Goal: Task Accomplishment & Management: Manage account settings

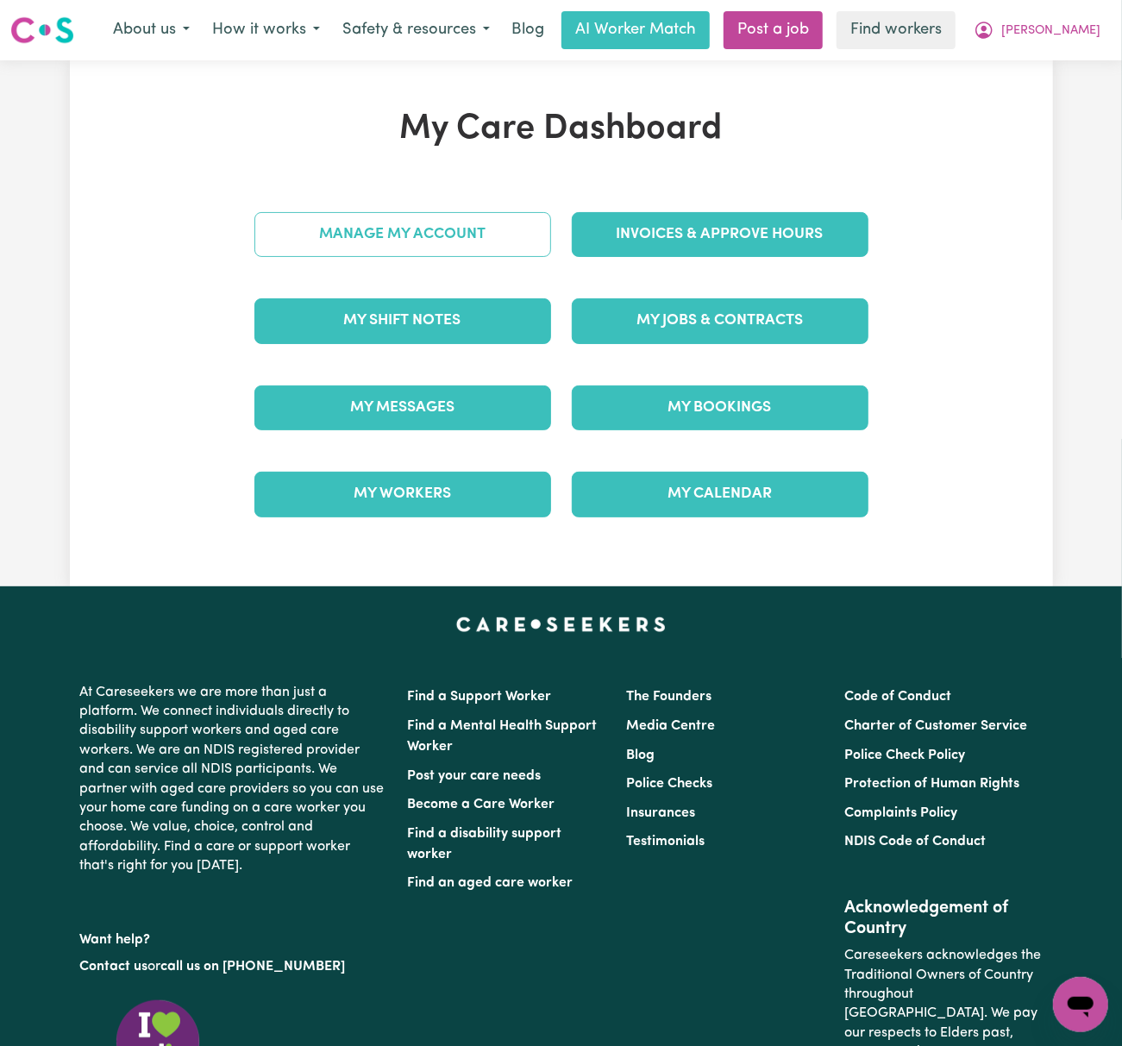
click at [360, 232] on link "Manage My Account" at bounding box center [402, 234] width 297 height 45
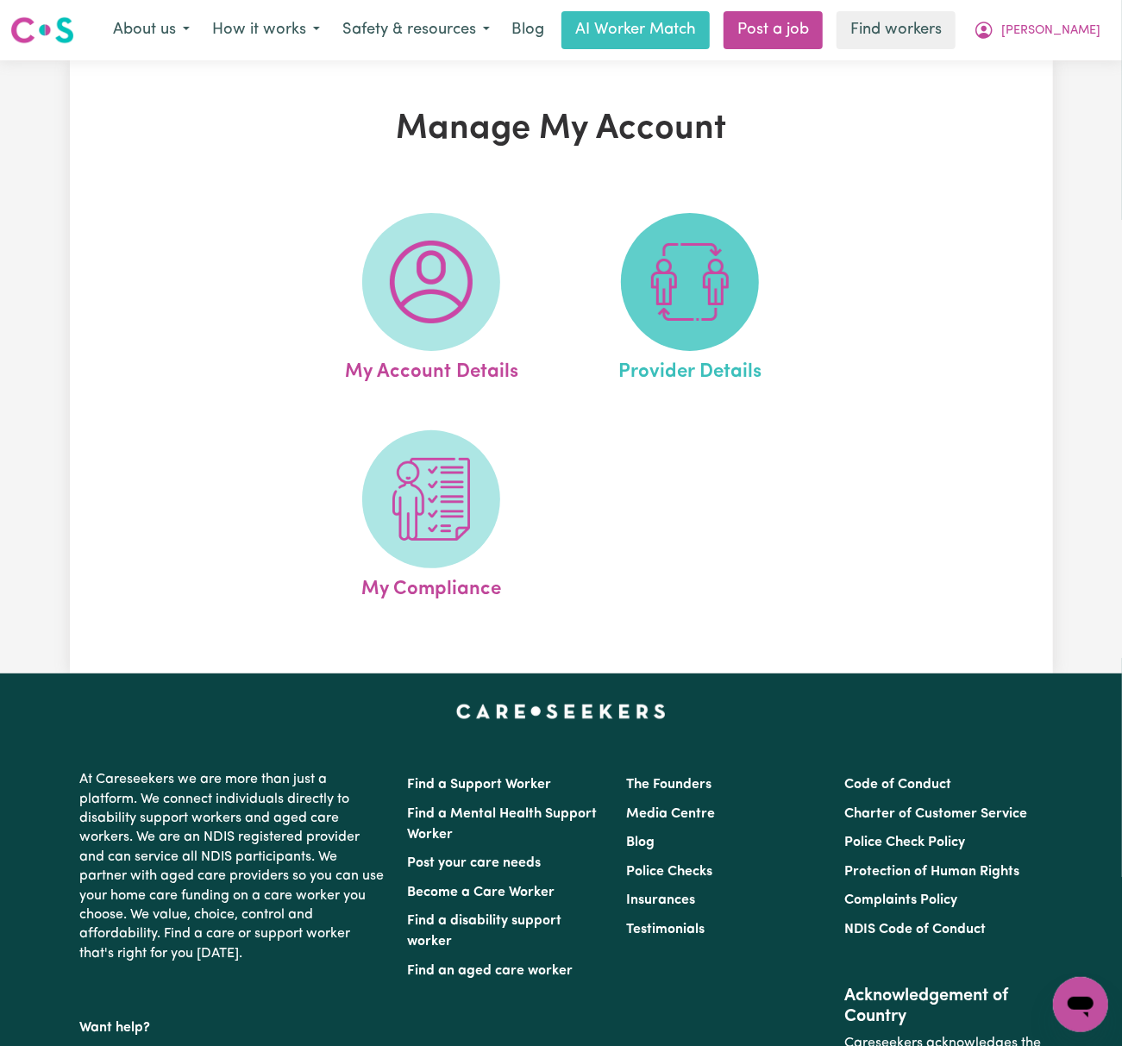
click at [683, 322] on img at bounding box center [689, 282] width 83 height 83
select select "AGED_HOME_CARE"
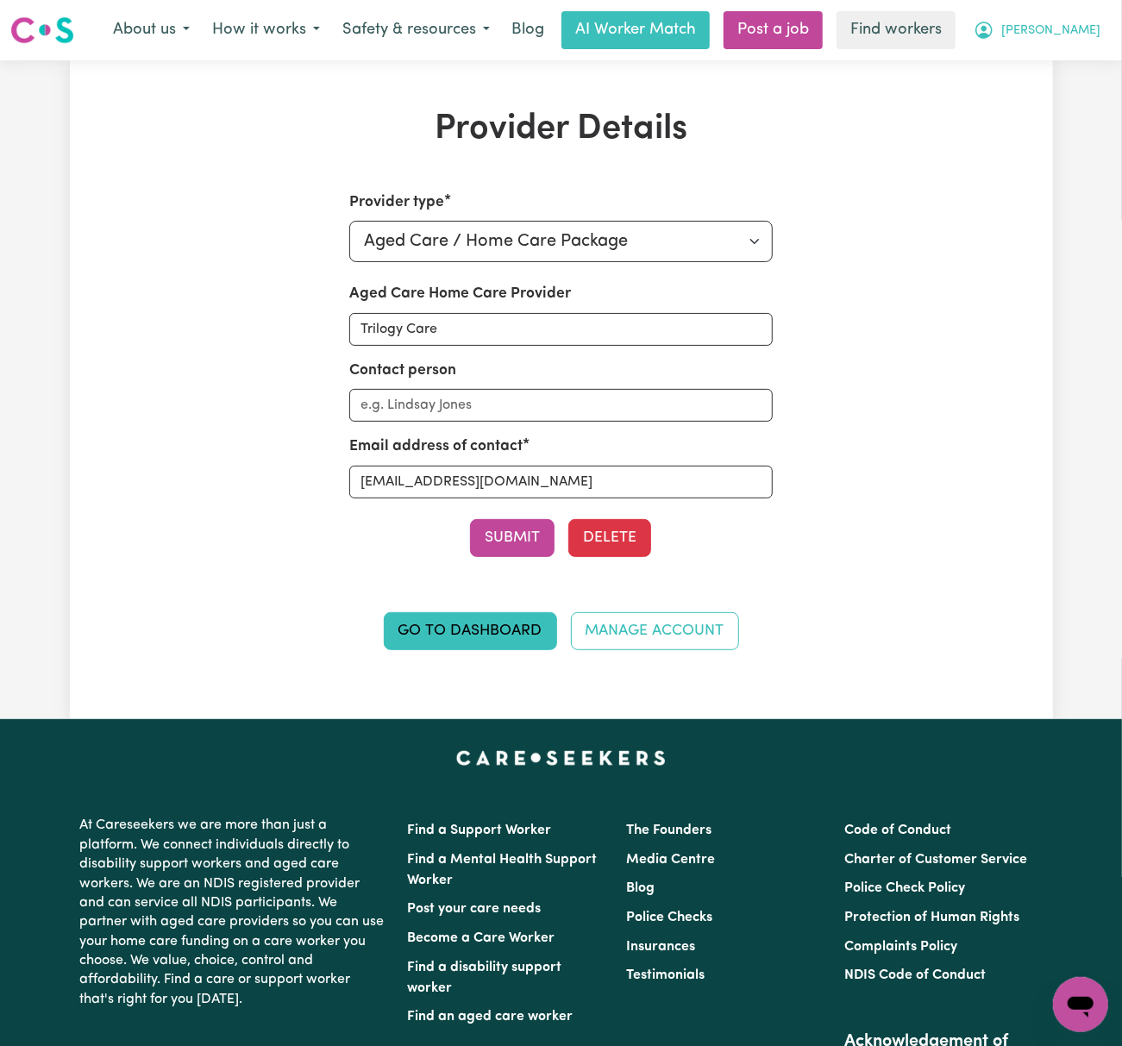
click at [992, 36] on icon "My Account" at bounding box center [983, 30] width 17 height 17
click at [1046, 63] on link "My Dashboard" at bounding box center [1042, 67] width 136 height 33
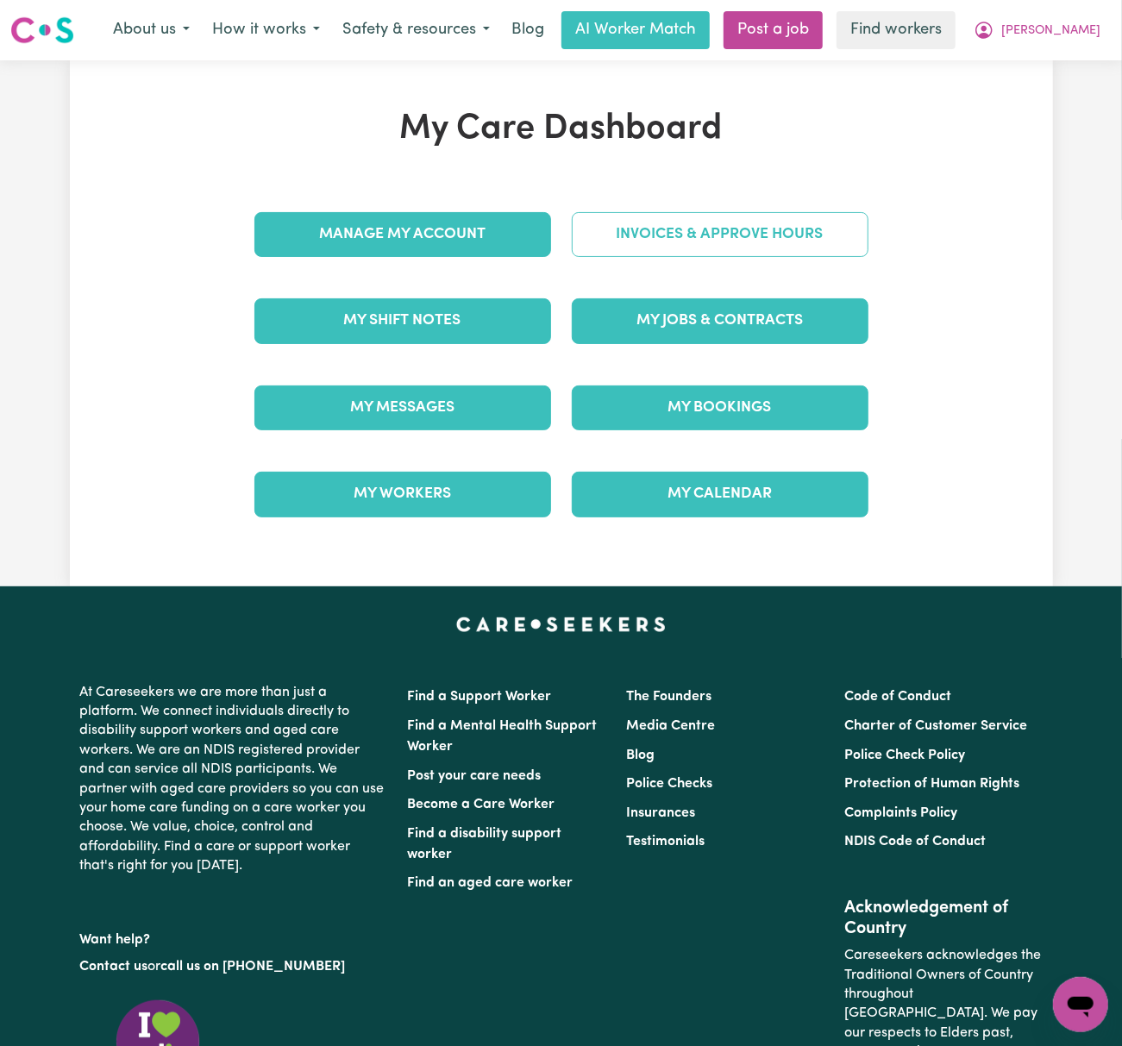
click at [705, 247] on link "Invoices & Approve Hours" at bounding box center [720, 234] width 297 height 45
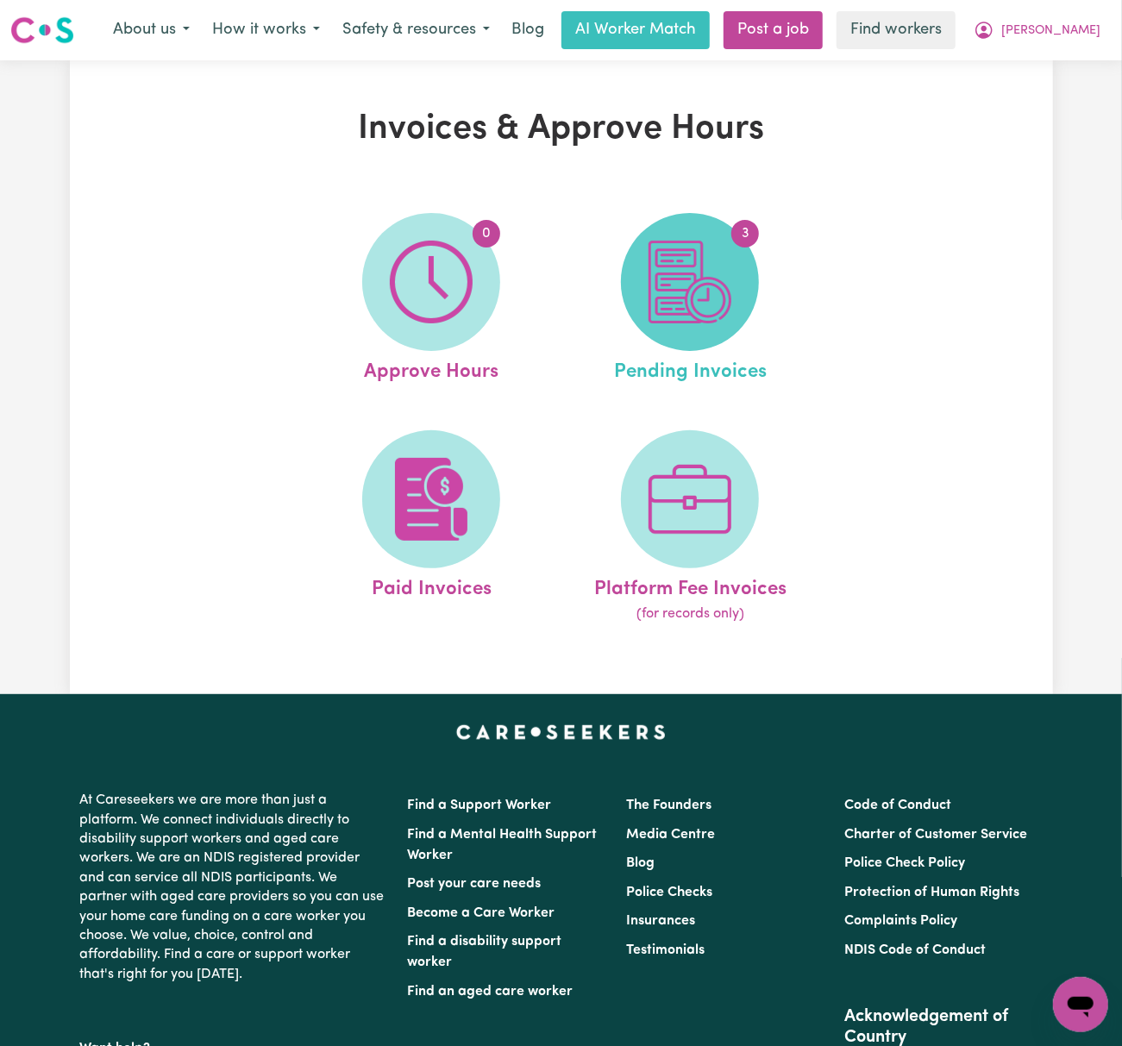
click at [688, 276] on img at bounding box center [689, 282] width 83 height 83
